Goal: Task Accomplishment & Management: Manage account settings

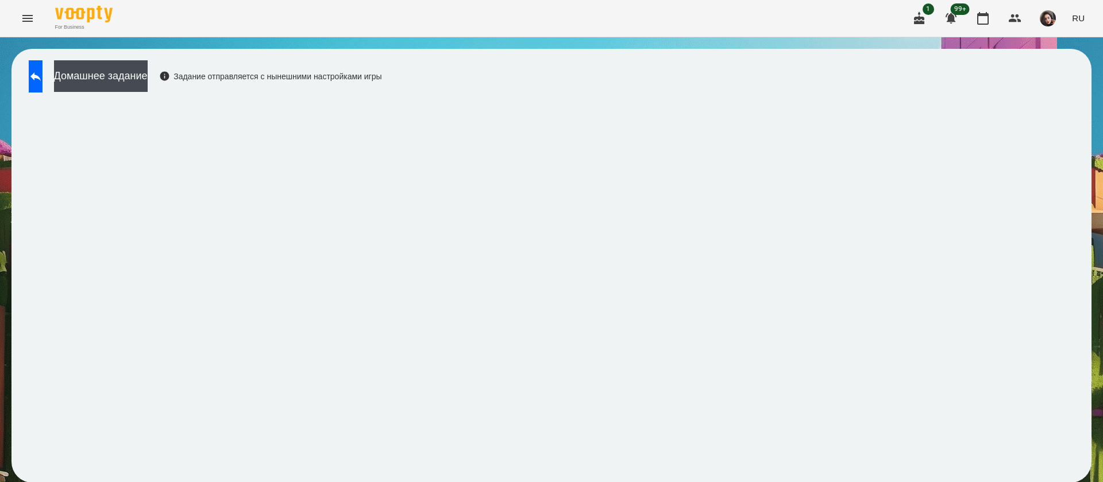
click at [43, 70] on icon at bounding box center [36, 77] width 14 height 14
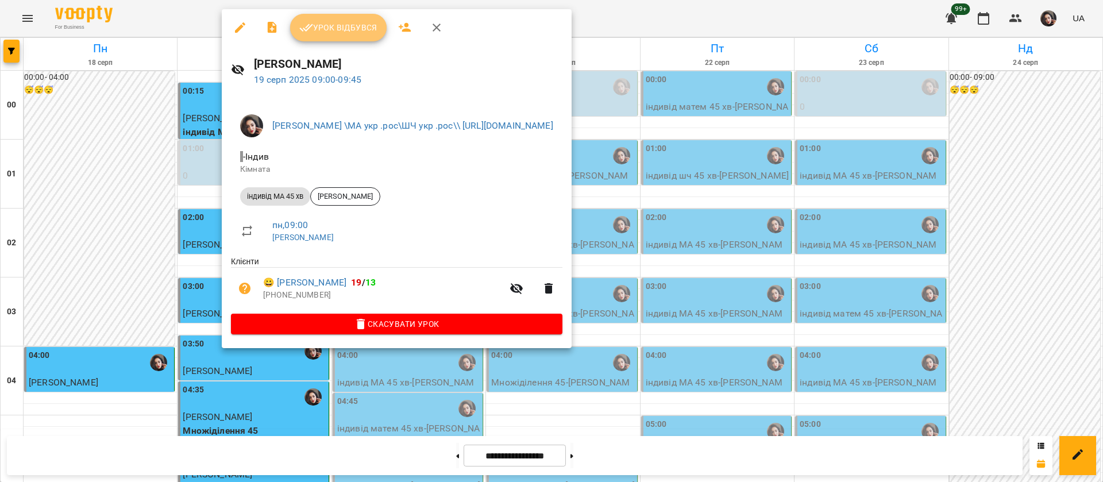
click at [338, 40] on button "Урок відбувся" at bounding box center [338, 28] width 97 height 28
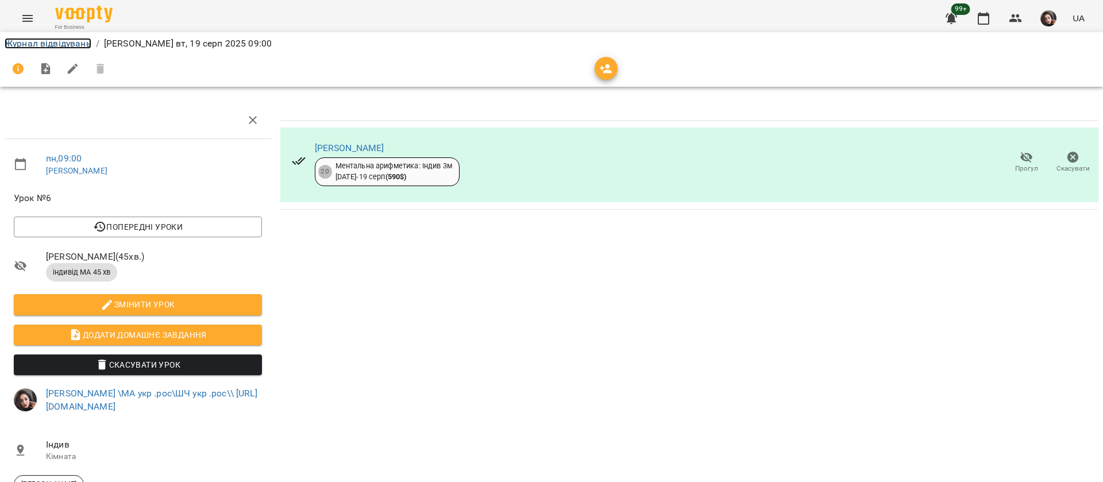
click at [56, 40] on link "Журнал відвідувань" at bounding box center [48, 43] width 87 height 11
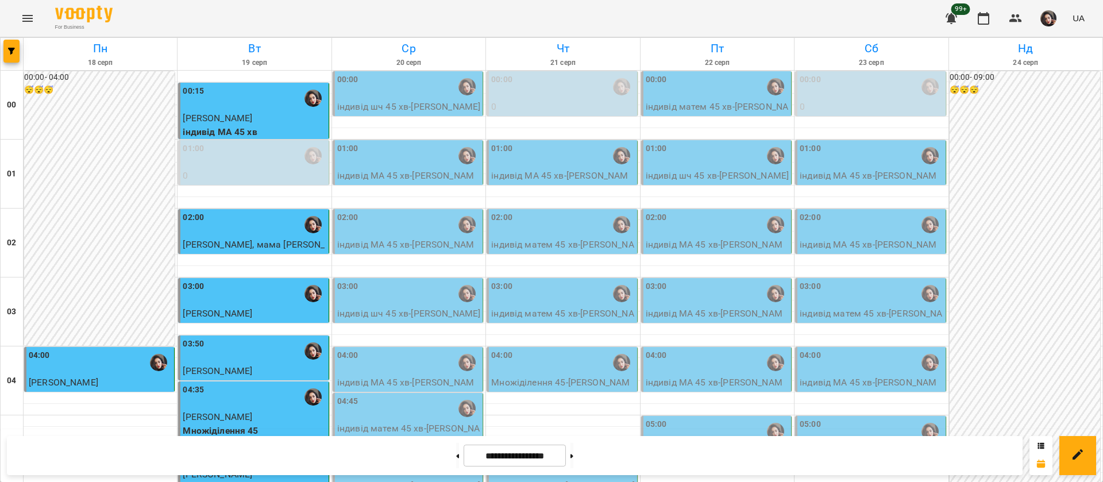
scroll to position [1293, 0]
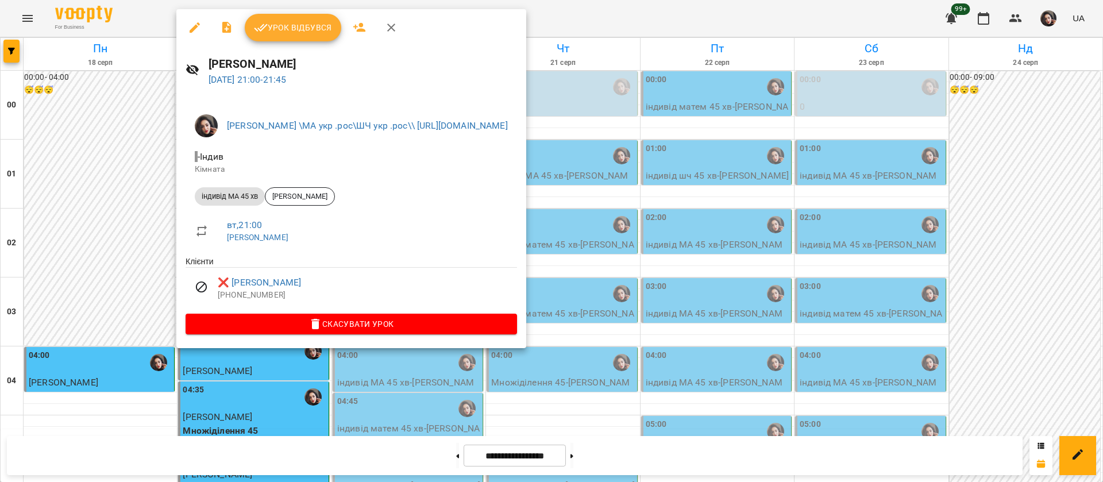
click at [684, 17] on div at bounding box center [551, 241] width 1103 height 482
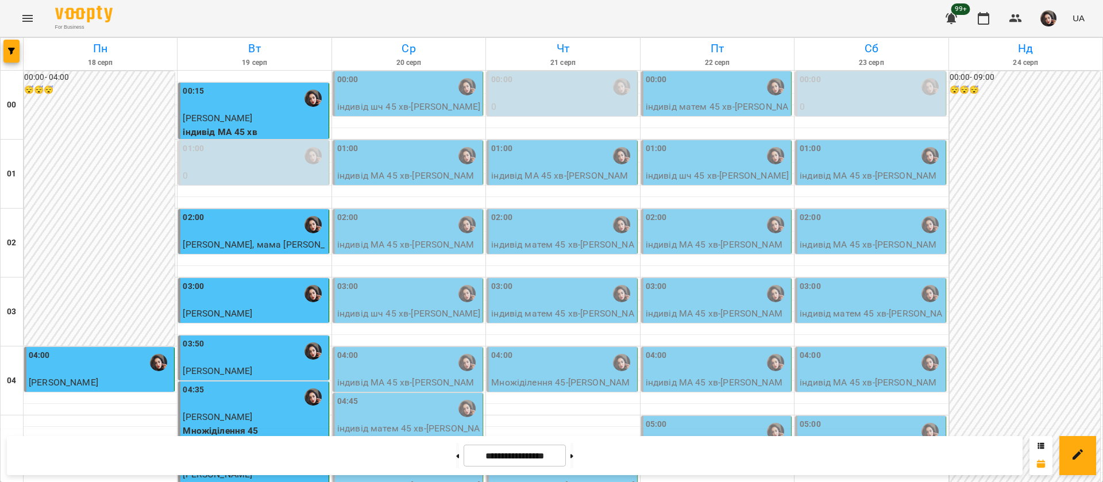
scroll to position [1295, 0]
click at [573, 454] on button at bounding box center [571, 455] width 3 height 25
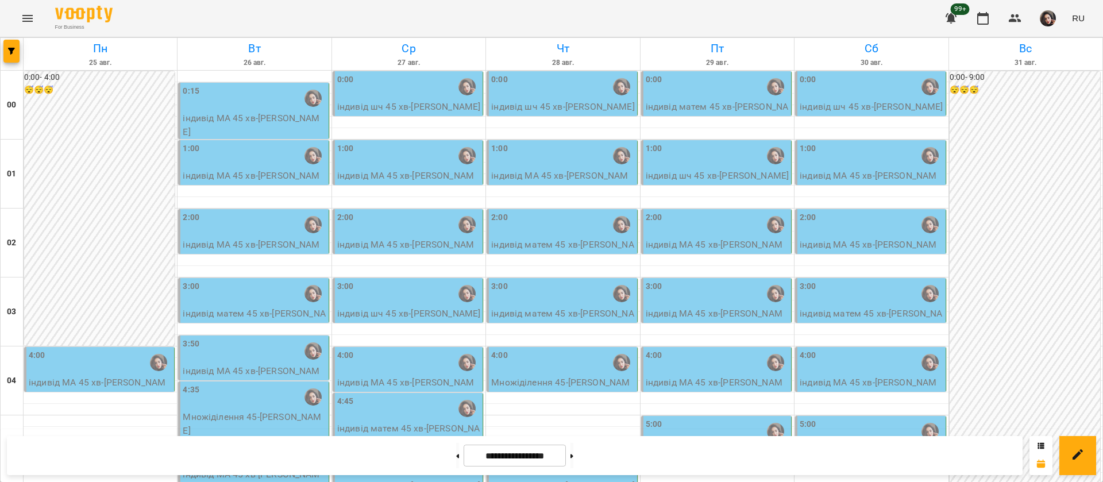
scroll to position [517, 0]
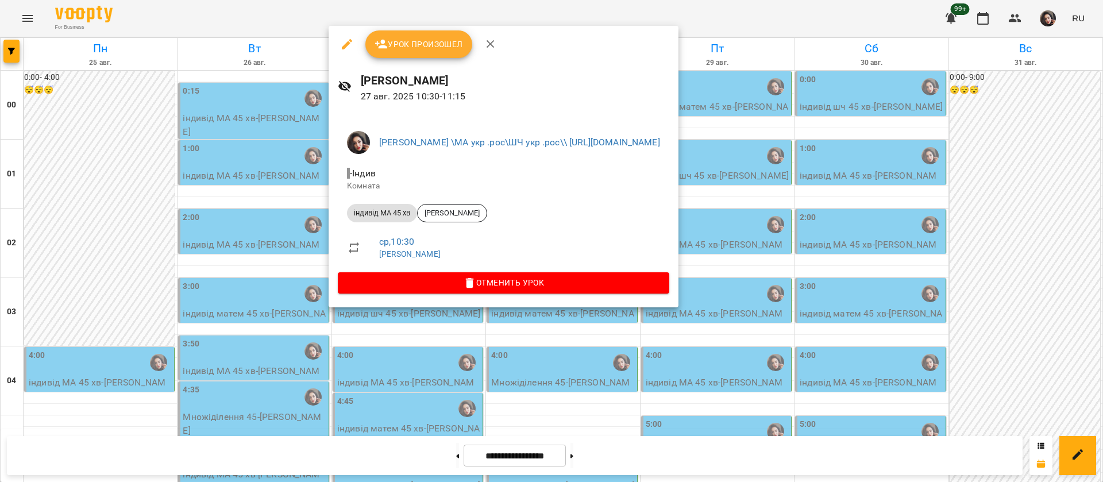
click at [825, 13] on div at bounding box center [551, 241] width 1103 height 482
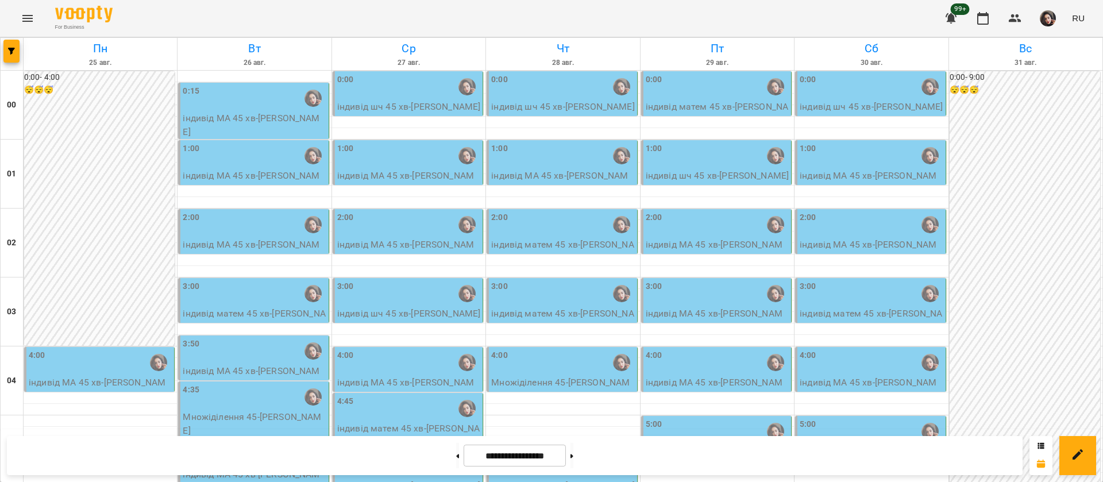
scroll to position [1295, 0]
click at [456, 458] on button at bounding box center [457, 455] width 3 height 25
type input "**********"
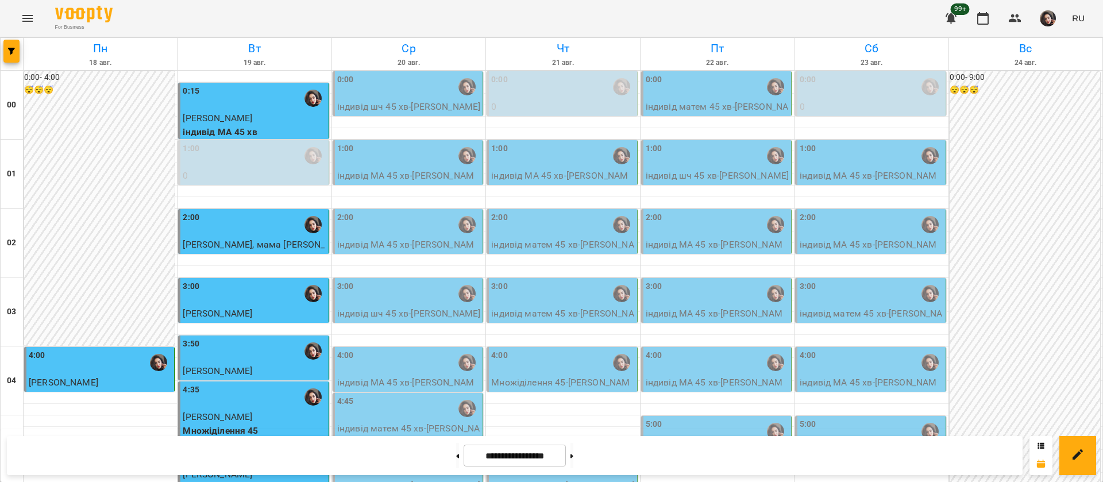
scroll to position [605, 0]
